Goal: Transaction & Acquisition: Download file/media

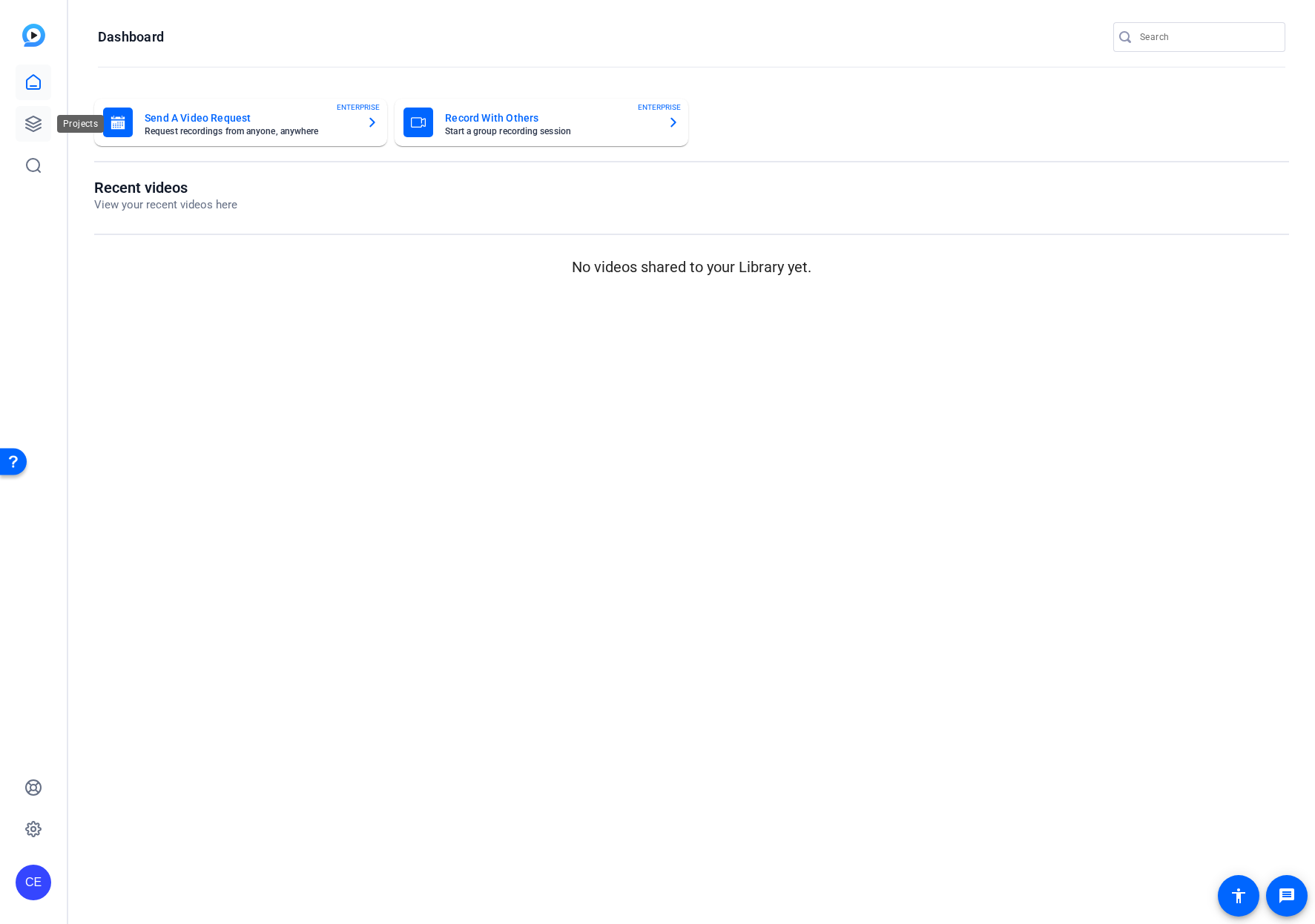
click at [31, 112] on link at bounding box center [33, 123] width 35 height 35
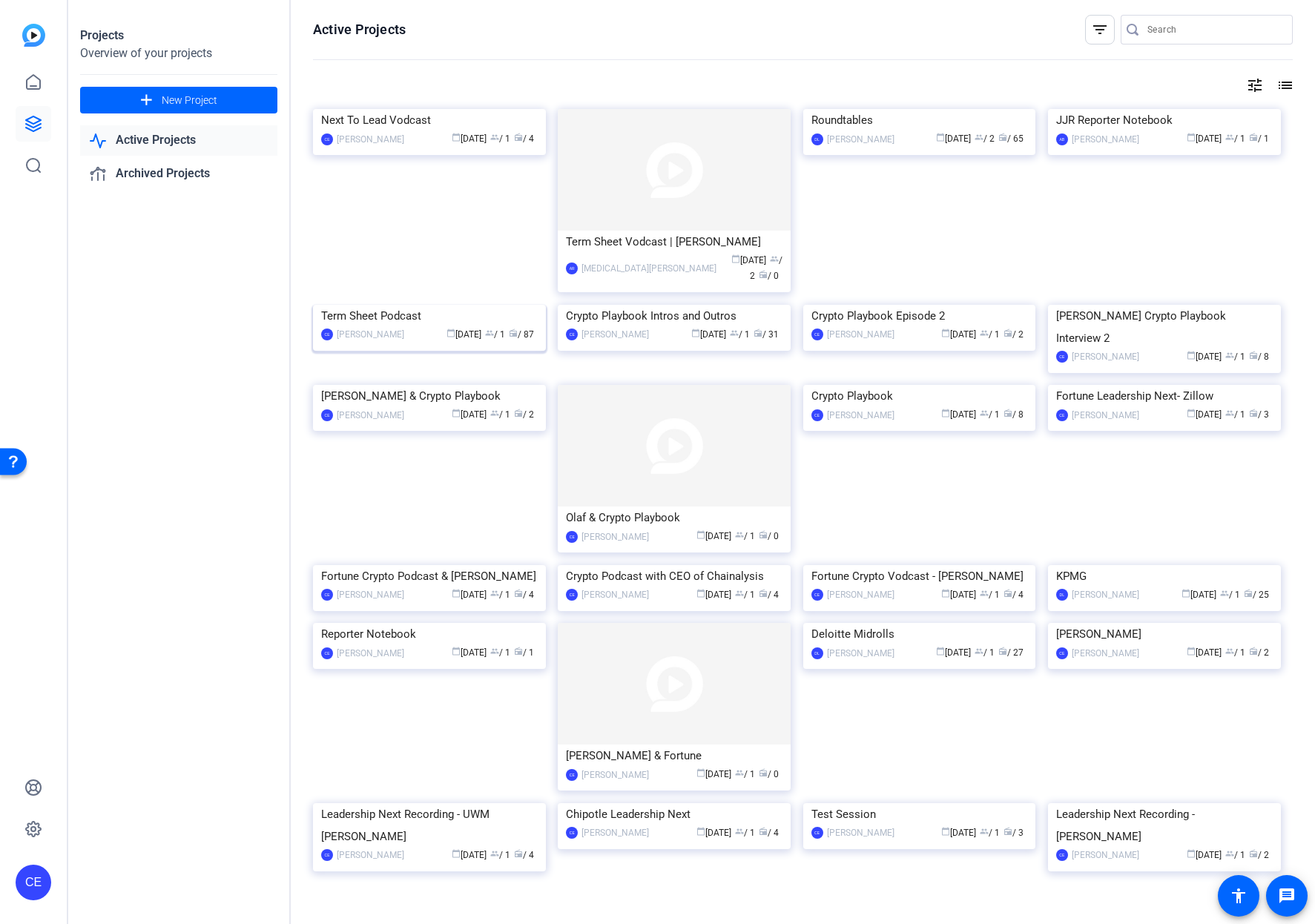
click at [397, 327] on div "Term Sheet Podcast" at bounding box center [429, 316] width 216 height 23
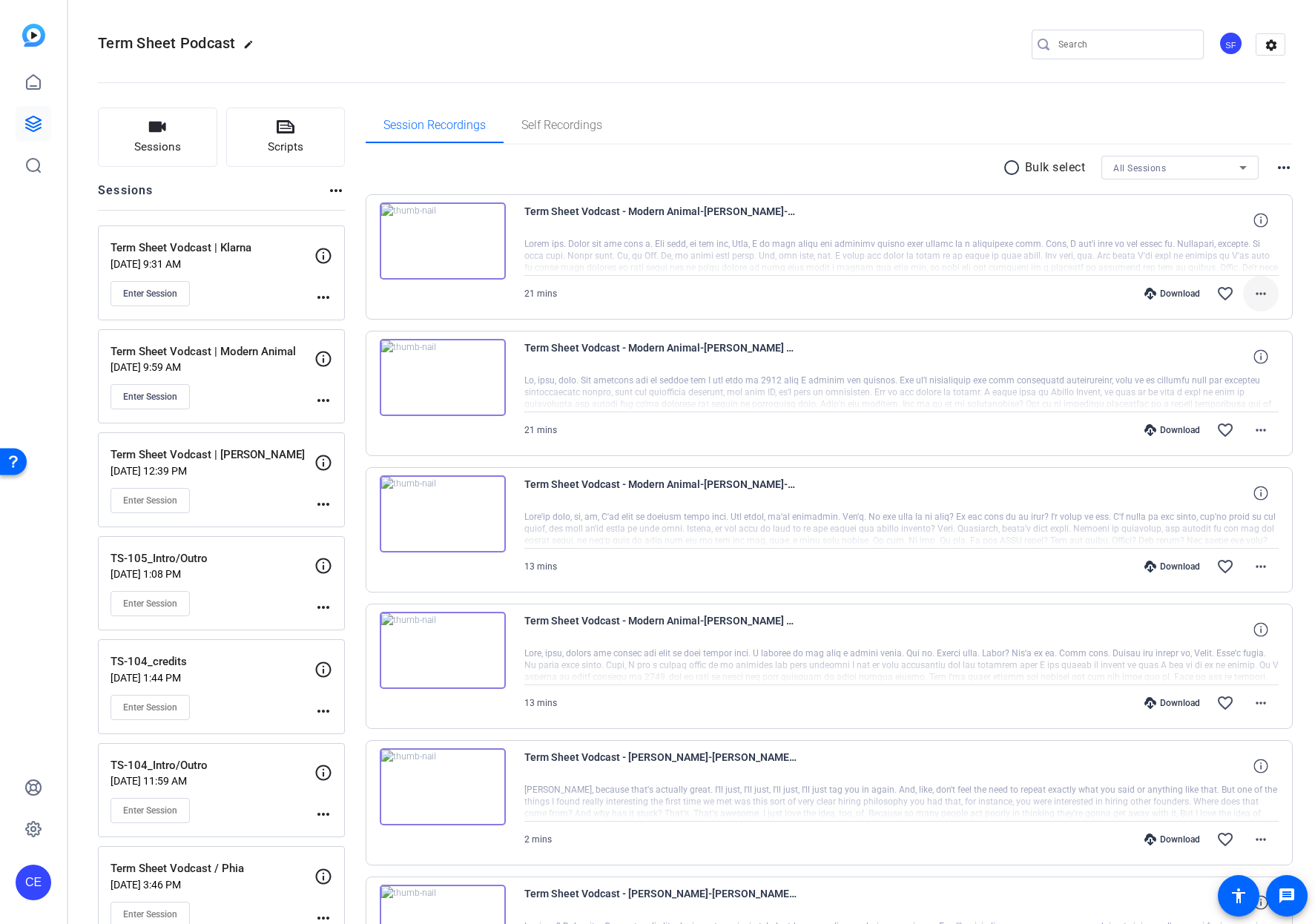
click at [1260, 291] on mat-icon "more_horiz" at bounding box center [1261, 294] width 18 height 18
click at [1246, 365] on span "Download MP4" at bounding box center [1214, 362] width 89 height 18
click at [1263, 425] on span at bounding box center [1260, 430] width 35 height 35
click at [1247, 503] on span "Download MP4" at bounding box center [1214, 499] width 89 height 18
click at [1252, 562] on mat-icon "more_horiz" at bounding box center [1261, 566] width 18 height 18
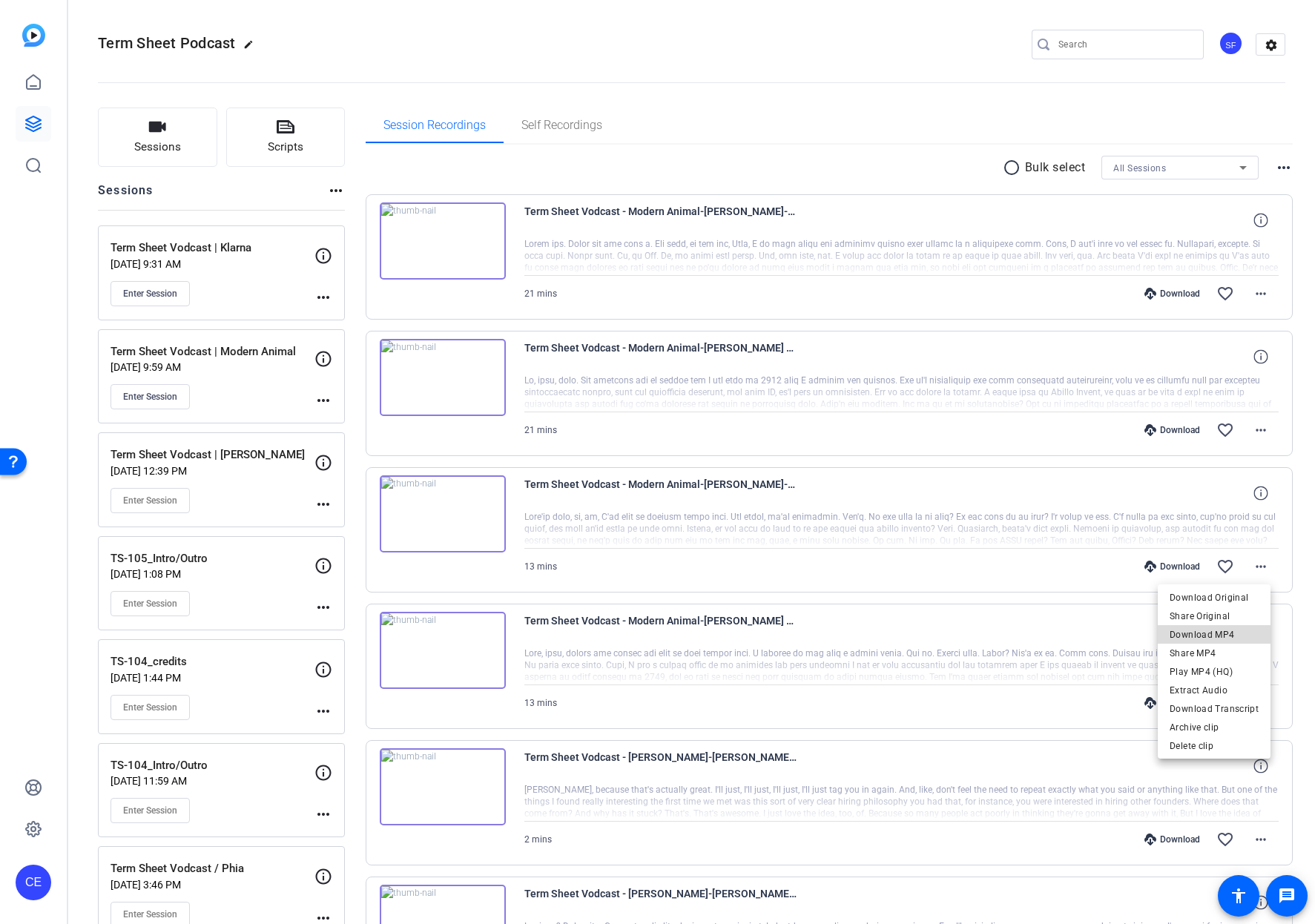
click at [1218, 639] on span "Download MP4" at bounding box center [1214, 635] width 89 height 18
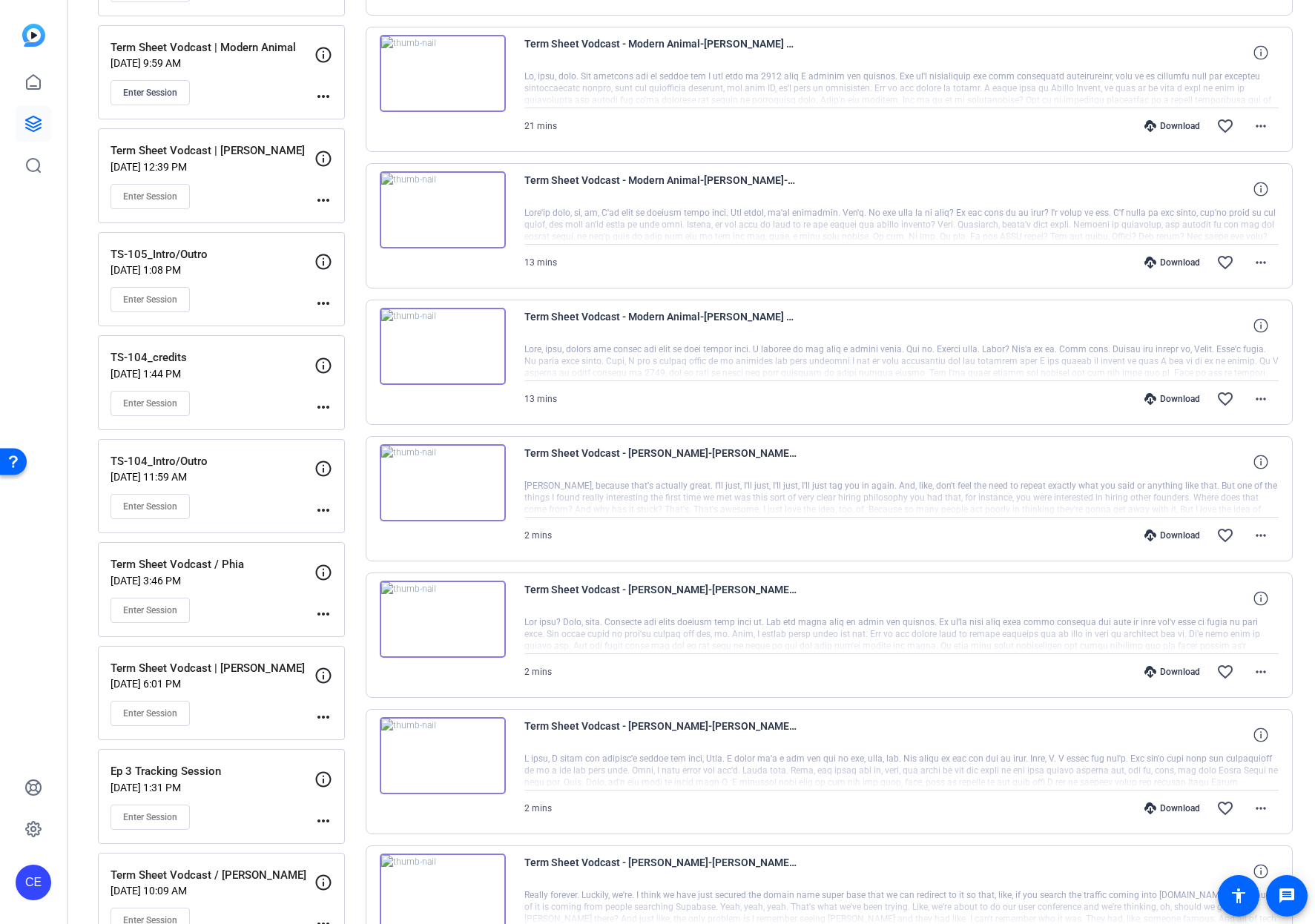
scroll to position [305, 0]
click at [1253, 394] on mat-icon "more_horiz" at bounding box center [1261, 398] width 18 height 18
click at [1241, 470] on span "Download MP4" at bounding box center [1214, 466] width 89 height 18
